Goal: Task Accomplishment & Management: Manage account settings

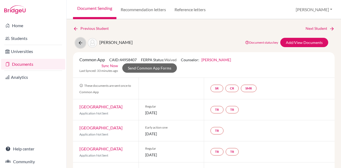
click at [80, 43] on icon at bounding box center [80, 42] width 5 height 5
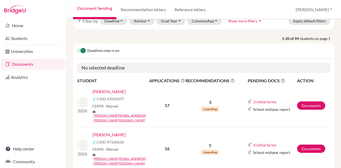
scroll to position [29, 0]
click at [111, 89] on link "Atzbach, Amelia" at bounding box center [108, 92] width 33 height 6
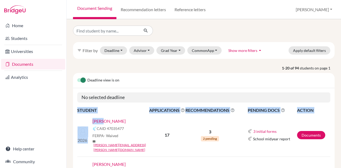
drag, startPoint x: 147, startPoint y: 103, endPoint x: 103, endPoint y: 119, distance: 46.3
click at [111, 120] on link "[PERSON_NAME]" at bounding box center [108, 121] width 33 height 6
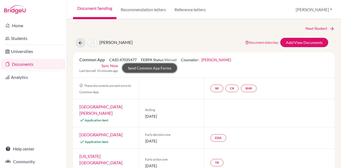
click at [169, 68] on link "Send Common App Forms" at bounding box center [149, 67] width 55 height 9
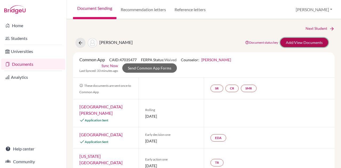
click at [315, 42] on link "Add/View Documents" at bounding box center [304, 42] width 48 height 9
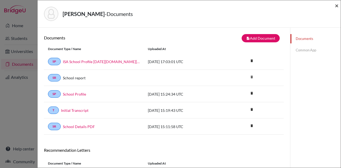
click at [336, 3] on span "×" at bounding box center [337, 6] width 4 height 8
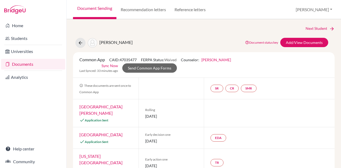
click at [216, 58] on link "Kristen Rosenfield" at bounding box center [216, 60] width 30 height 5
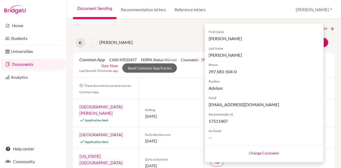
click at [174, 41] on div "Atzbach, Amelia Document status key TR Requirement. Document not uploaded yet. …" at bounding box center [204, 43] width 270 height 10
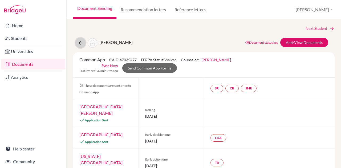
click at [79, 42] on icon at bounding box center [80, 42] width 5 height 5
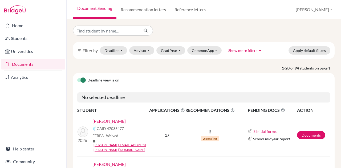
click at [117, 120] on link "[PERSON_NAME]" at bounding box center [108, 121] width 33 height 6
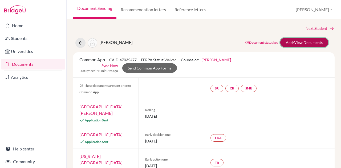
click at [293, 41] on link "Add/View Documents" at bounding box center [304, 42] width 48 height 9
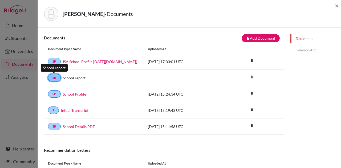
click at [57, 77] on link "SR" at bounding box center [54, 77] width 13 height 7
click at [336, 4] on span "×" at bounding box center [337, 6] width 4 height 8
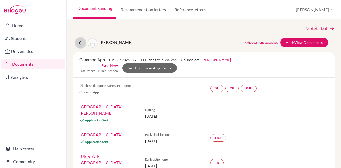
click at [79, 42] on icon at bounding box center [80, 42] width 5 height 5
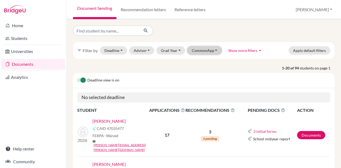
click at [203, 50] on button "CommonApp" at bounding box center [204, 50] width 35 height 8
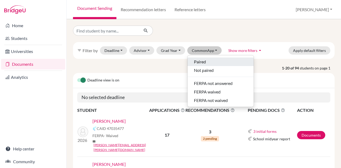
click at [202, 62] on span "Paired" at bounding box center [200, 62] width 12 height 6
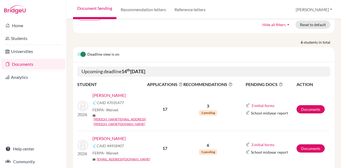
scroll to position [52, 0]
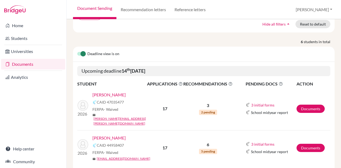
click at [115, 92] on link "Atzbach, Amelia" at bounding box center [108, 95] width 33 height 6
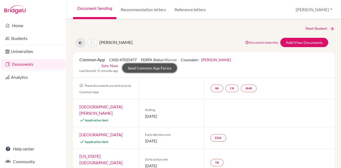
click at [145, 68] on link "Send Common App Forms" at bounding box center [149, 67] width 55 height 9
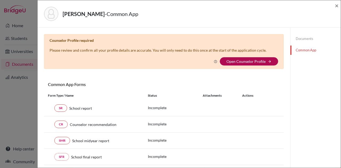
click at [227, 59] on link "Open Counselor Profile" at bounding box center [246, 61] width 39 height 5
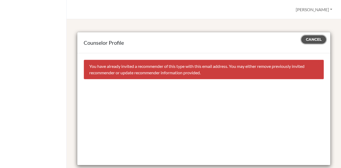
click at [308, 40] on span "Cancel" at bounding box center [314, 39] width 16 height 5
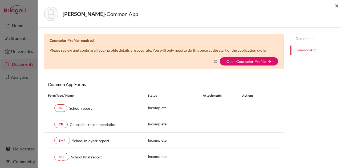
click at [338, 6] on span "×" at bounding box center [337, 6] width 4 height 8
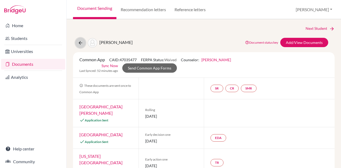
click at [80, 41] on icon at bounding box center [80, 42] width 5 height 5
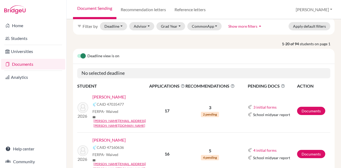
scroll to position [25, 0]
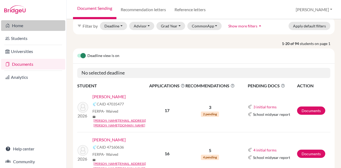
click at [19, 26] on link "Home" at bounding box center [33, 25] width 64 height 11
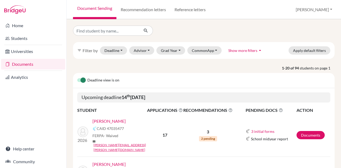
click at [117, 120] on link "[PERSON_NAME]" at bounding box center [108, 121] width 33 height 6
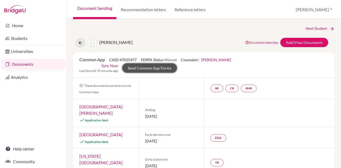
click at [165, 68] on link "Send Common App Forms" at bounding box center [149, 67] width 55 height 9
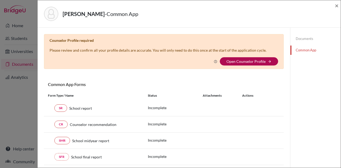
click at [250, 62] on link "Open Counselor Profile" at bounding box center [246, 61] width 39 height 5
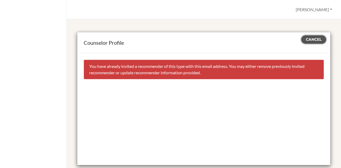
click at [307, 40] on span "Cancel" at bounding box center [314, 39] width 16 height 5
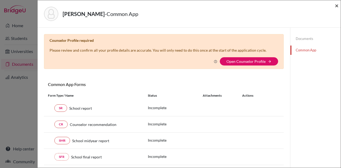
click at [336, 4] on span "×" at bounding box center [337, 6] width 4 height 8
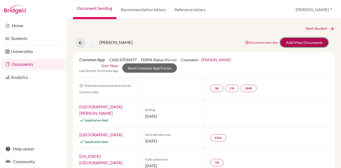
click at [296, 43] on link "Add/View Documents" at bounding box center [304, 42] width 48 height 9
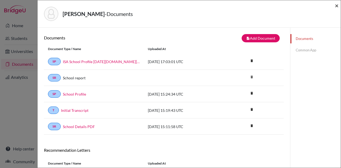
click at [337, 6] on span "×" at bounding box center [337, 6] width 4 height 8
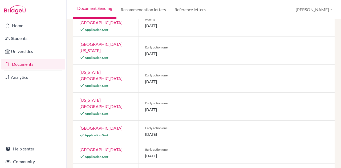
scroll to position [334, 0]
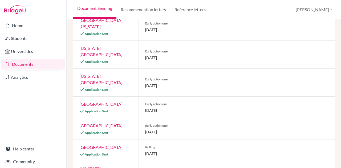
click at [209, 97] on div at bounding box center [269, 107] width 131 height 21
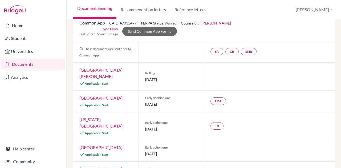
scroll to position [0, 0]
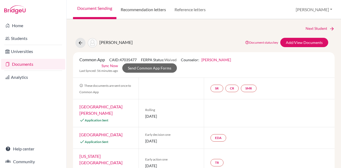
click at [154, 12] on link "Recommendation letters" at bounding box center [143, 9] width 54 height 19
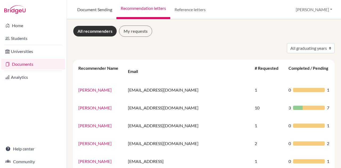
click at [106, 12] on link "Document Sending" at bounding box center [94, 9] width 43 height 19
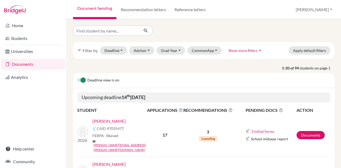
click at [119, 121] on link "[PERSON_NAME]" at bounding box center [108, 121] width 33 height 6
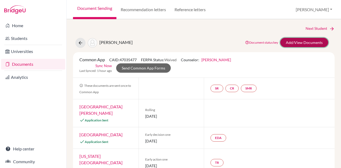
click at [298, 41] on link "Add/View Documents" at bounding box center [304, 42] width 48 height 9
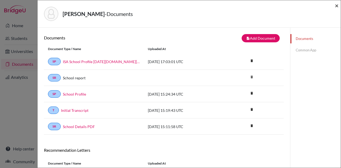
click at [337, 6] on span "×" at bounding box center [337, 6] width 4 height 8
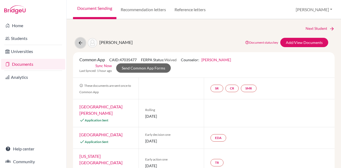
click at [79, 46] on button at bounding box center [80, 43] width 10 height 10
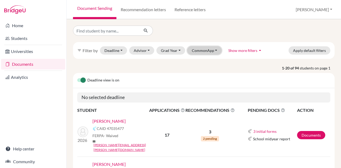
click at [209, 50] on button "CommonApp" at bounding box center [204, 50] width 35 height 8
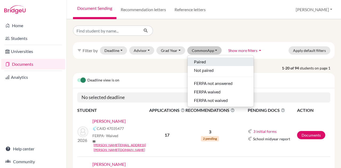
click at [201, 59] on span "Paired" at bounding box center [200, 62] width 12 height 6
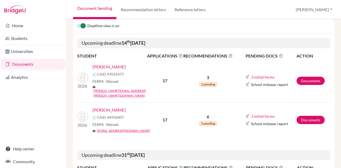
scroll to position [80, 0]
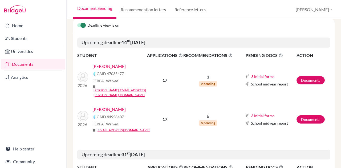
click at [116, 106] on link "[PERSON_NAME]" at bounding box center [108, 109] width 33 height 6
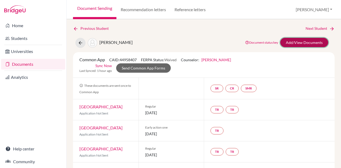
click at [308, 43] on link "Add/View Documents" at bounding box center [304, 42] width 48 height 9
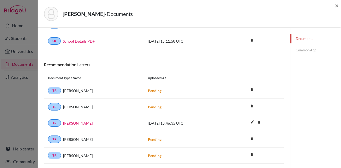
scroll to position [66, 0]
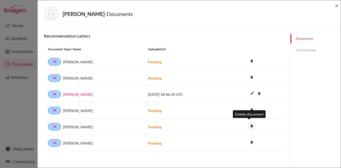
click at [248, 122] on icon "delete" at bounding box center [252, 126] width 8 height 8
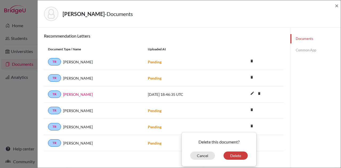
click at [275, 131] on div "TR Debbie Kunder Pending delete Delete this document? Cancel Delete" at bounding box center [164, 127] width 240 height 16
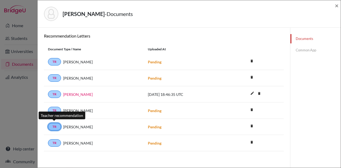
click at [56, 124] on link "TR" at bounding box center [54, 126] width 13 height 7
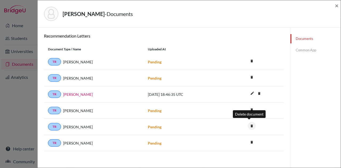
click at [249, 123] on icon "delete" at bounding box center [252, 126] width 8 height 8
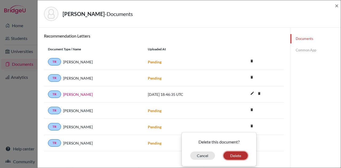
click at [239, 153] on button "Delete" at bounding box center [236, 156] width 24 height 8
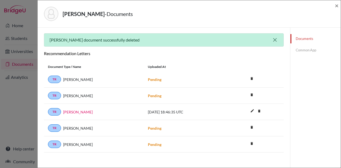
click at [273, 39] on icon "close" at bounding box center [275, 40] width 6 height 6
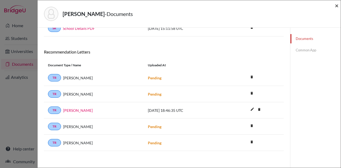
click at [337, 6] on span "×" at bounding box center [337, 6] width 4 height 8
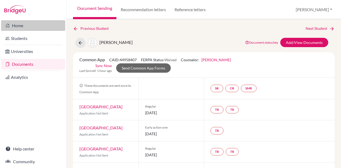
click at [22, 25] on link "Home" at bounding box center [33, 25] width 64 height 11
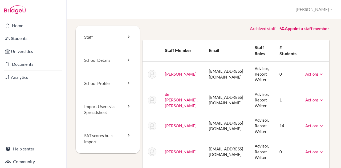
click at [319, 74] on icon at bounding box center [321, 74] width 5 height 5
click at [319, 75] on icon at bounding box center [321, 74] width 5 height 5
click at [102, 37] on link "Staff" at bounding box center [108, 37] width 64 height 23
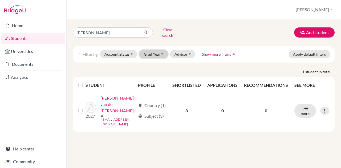
click at [158, 50] on button "Grad Year" at bounding box center [153, 54] width 29 height 8
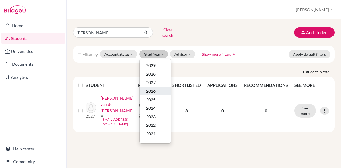
click at [151, 88] on span "2026" at bounding box center [151, 91] width 10 height 6
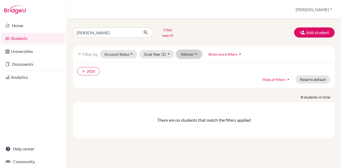
click at [187, 50] on button "Advisor" at bounding box center [188, 54] width 25 height 8
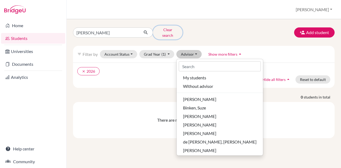
click at [161, 29] on button "Clear search" at bounding box center [168, 33] width 30 height 14
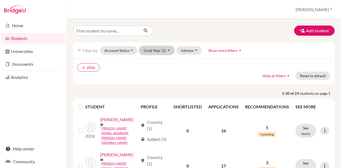
click at [158, 49] on button "Grad Year (1)" at bounding box center [156, 50] width 35 height 8
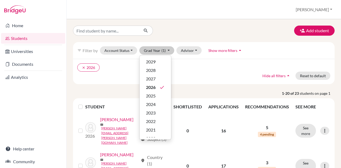
click at [193, 63] on ul "clear 2026" at bounding box center [172, 67] width 190 height 8
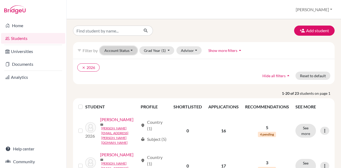
click at [125, 48] on button "Account Status" at bounding box center [118, 50] width 37 height 8
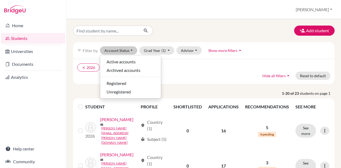
click at [205, 70] on ul "clear 2026" at bounding box center [172, 67] width 190 height 8
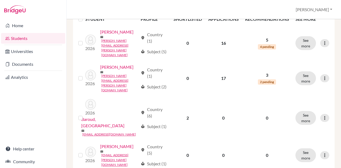
scroll to position [88, 0]
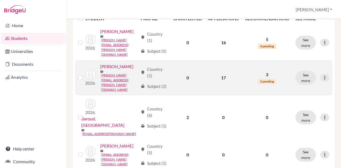
click at [105, 70] on link "Atzbach, Amelia" at bounding box center [116, 66] width 33 height 6
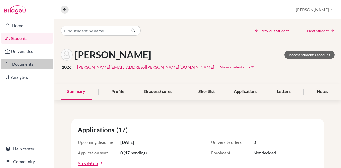
click at [23, 62] on link "Documents" at bounding box center [27, 64] width 52 height 11
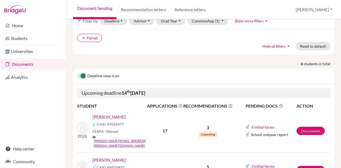
scroll to position [30, 0]
click at [118, 115] on link "[PERSON_NAME]" at bounding box center [108, 117] width 33 height 6
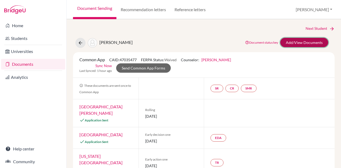
click at [288, 40] on link "Add/View Documents" at bounding box center [304, 42] width 48 height 9
click at [80, 42] on icon at bounding box center [80, 42] width 5 height 5
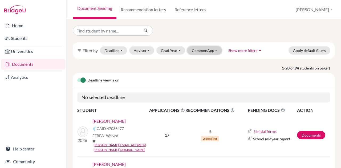
click at [194, 49] on button "CommonApp" at bounding box center [204, 50] width 35 height 8
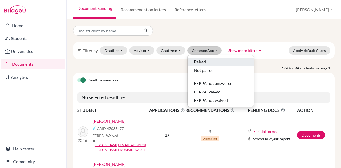
click at [195, 59] on span "Paired" at bounding box center [200, 62] width 12 height 6
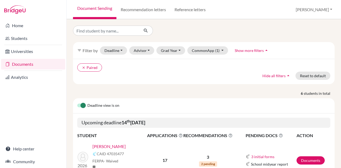
scroll to position [62, 0]
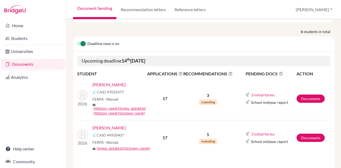
click at [112, 125] on link "[PERSON_NAME]" at bounding box center [108, 128] width 33 height 6
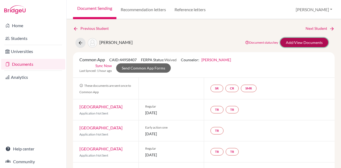
click at [298, 39] on link "Add/View Documents" at bounding box center [304, 42] width 48 height 9
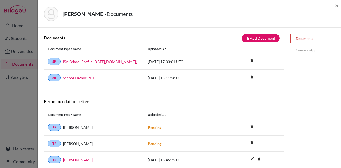
scroll to position [1, 0]
click at [338, 6] on span "×" at bounding box center [337, 6] width 4 height 8
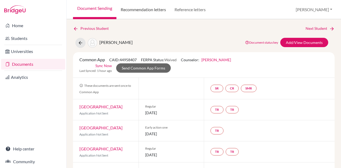
click at [165, 8] on link "Recommendation letters" at bounding box center [143, 9] width 54 height 19
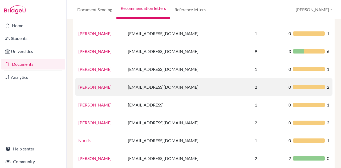
scroll to position [57, 0]
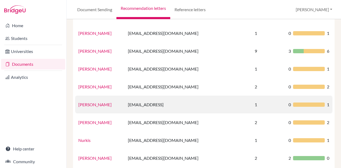
click at [112, 102] on link "[PERSON_NAME]" at bounding box center [94, 104] width 33 height 5
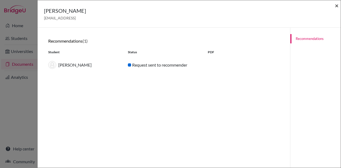
click at [336, 6] on span "×" at bounding box center [337, 6] width 4 height 8
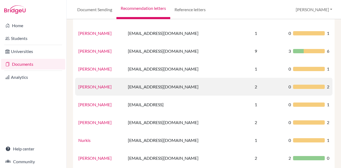
click at [103, 84] on link "[PERSON_NAME]" at bounding box center [94, 86] width 33 height 5
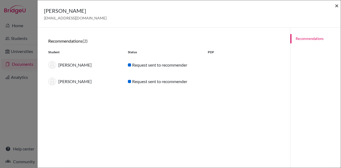
click at [337, 7] on span "×" at bounding box center [337, 6] width 4 height 8
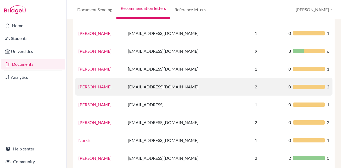
click at [252, 80] on td "2" at bounding box center [269, 87] width 34 height 18
click at [100, 84] on link "[PERSON_NAME]" at bounding box center [94, 86] width 33 height 5
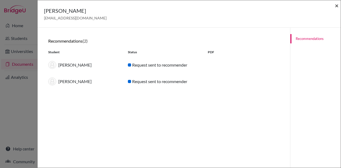
click at [336, 5] on span "×" at bounding box center [337, 6] width 4 height 8
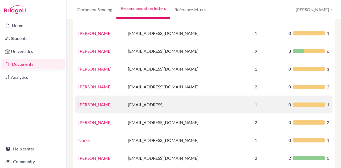
click at [111, 102] on link "[PERSON_NAME]" at bounding box center [94, 104] width 33 height 5
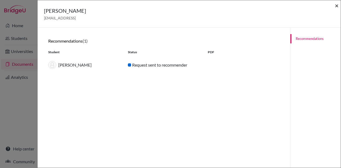
click at [335, 6] on span "×" at bounding box center [337, 6] width 4 height 8
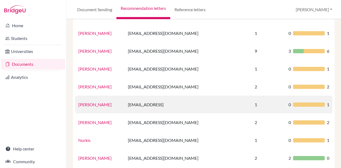
click at [100, 102] on link "[PERSON_NAME]" at bounding box center [94, 104] width 33 height 5
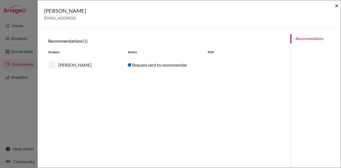
click at [337, 3] on span "×" at bounding box center [337, 6] width 4 height 8
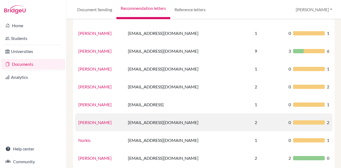
click at [103, 114] on td "[PERSON_NAME]" at bounding box center [100, 123] width 50 height 18
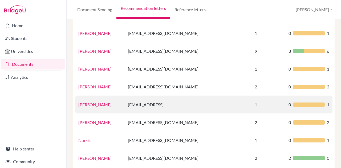
click at [100, 102] on link "[PERSON_NAME]" at bounding box center [94, 104] width 33 height 5
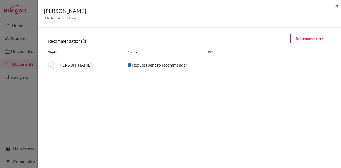
click at [337, 5] on span "×" at bounding box center [337, 6] width 4 height 8
